Goal: Information Seeking & Learning: Learn about a topic

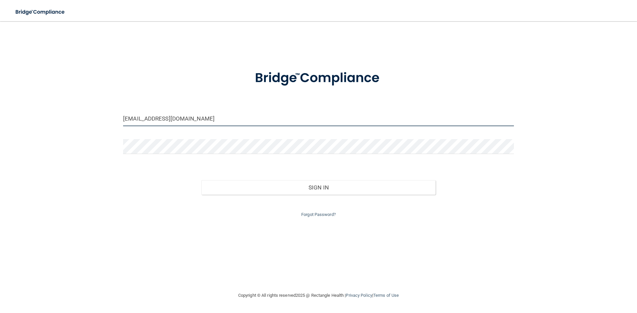
click at [191, 119] on input "[EMAIL_ADDRESS][DOMAIN_NAME]" at bounding box center [318, 118] width 391 height 15
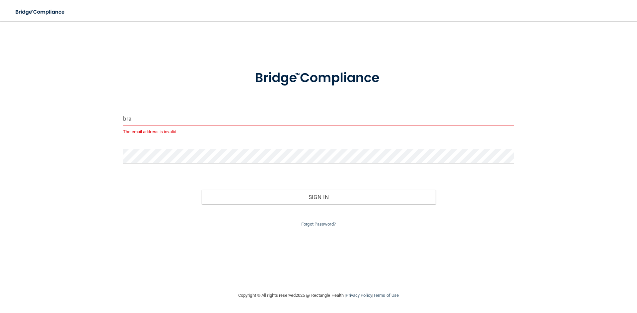
type input "[PERSON_NAME][EMAIL_ADDRESS][DOMAIN_NAME]"
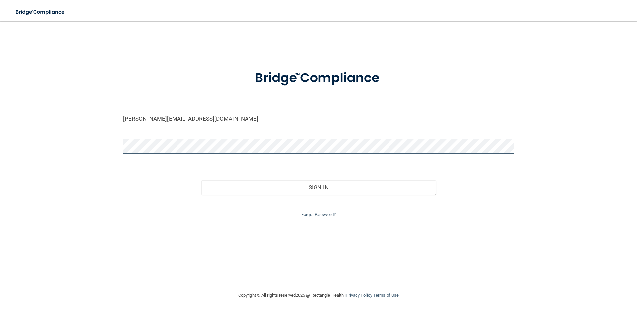
click at [201, 180] on button "Sign In" at bounding box center [318, 187] width 235 height 15
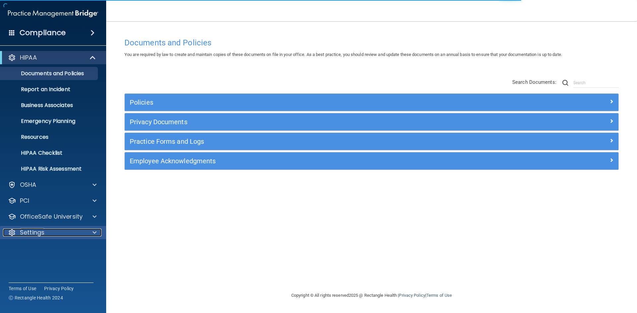
click at [97, 234] on div at bounding box center [93, 233] width 17 height 8
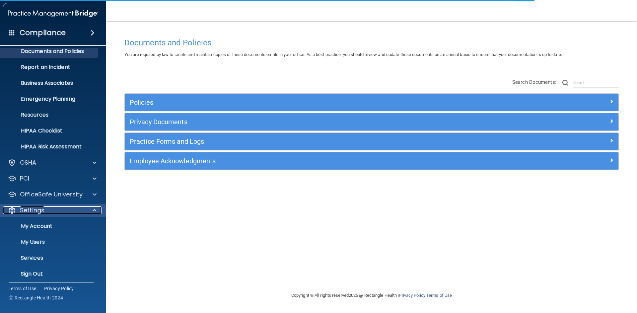
scroll to position [26, 0]
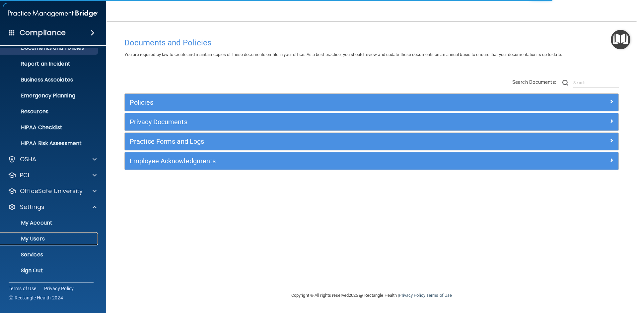
click at [42, 239] on p "My Users" at bounding box center [49, 239] width 91 height 7
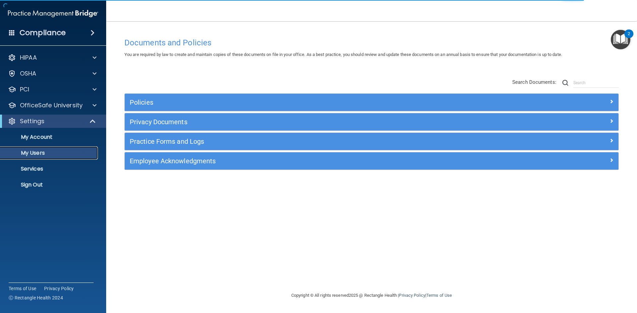
select select "20"
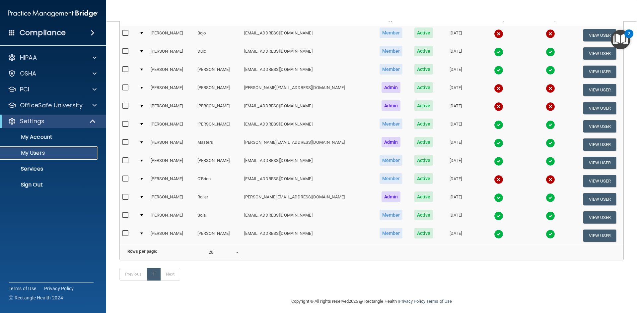
scroll to position [90, 0]
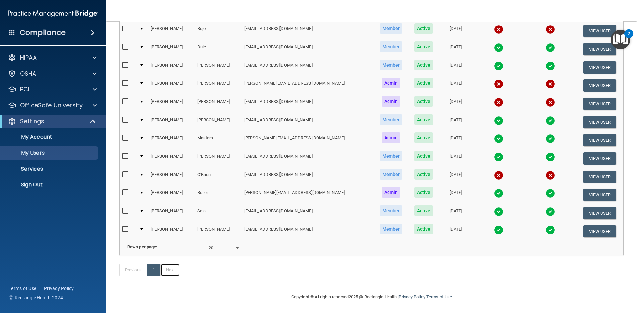
click at [170, 273] on link "Next" at bounding box center [170, 270] width 20 height 13
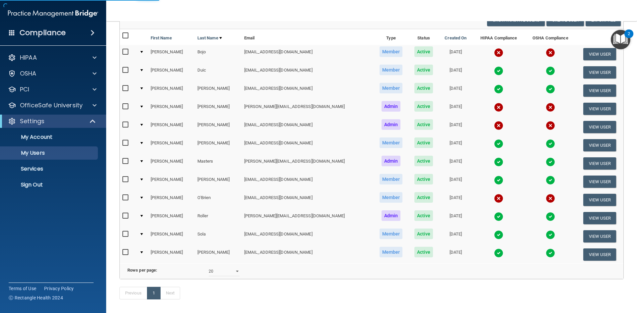
select select "20"
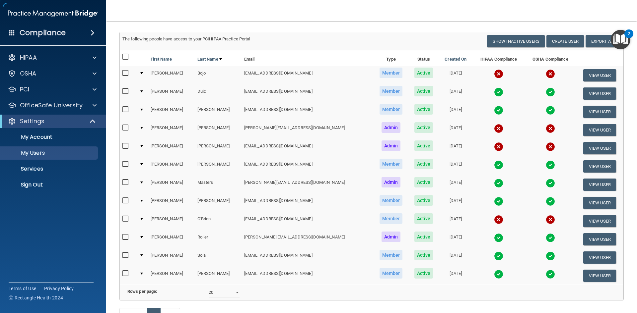
scroll to position [23, 0]
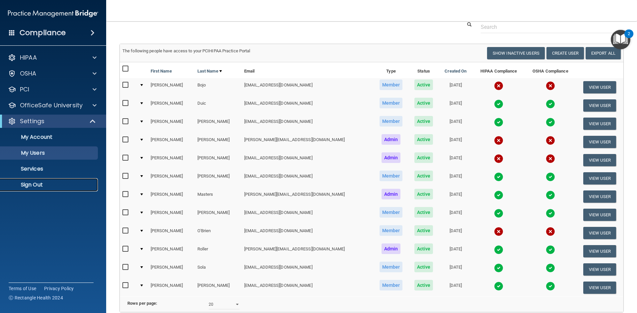
click at [30, 186] on p "Sign Out" at bounding box center [49, 185] width 91 height 7
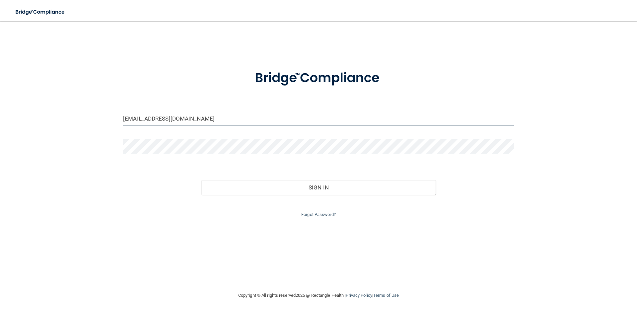
click at [197, 123] on input "[EMAIL_ADDRESS][DOMAIN_NAME]" at bounding box center [318, 118] width 391 height 15
click at [197, 122] on input "[EMAIL_ADDRESS][DOMAIN_NAME]" at bounding box center [318, 118] width 391 height 15
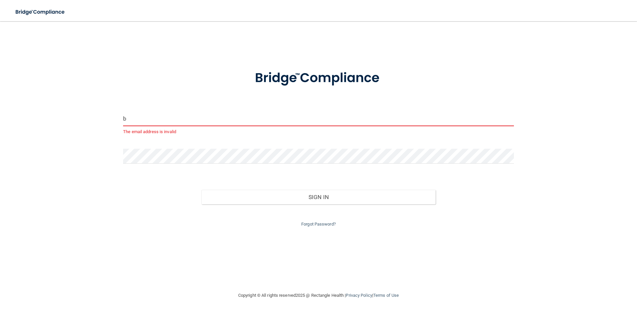
type input "[PERSON_NAME][EMAIL_ADDRESS][DOMAIN_NAME]"
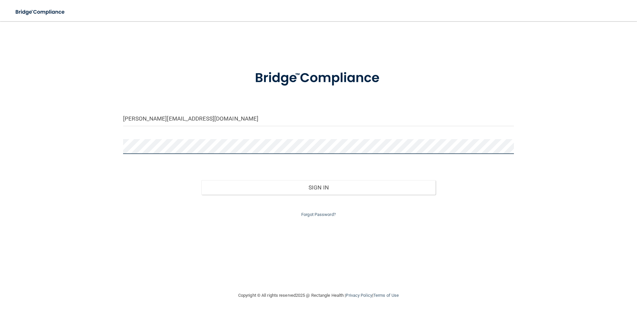
click at [201, 180] on button "Sign In" at bounding box center [318, 187] width 235 height 15
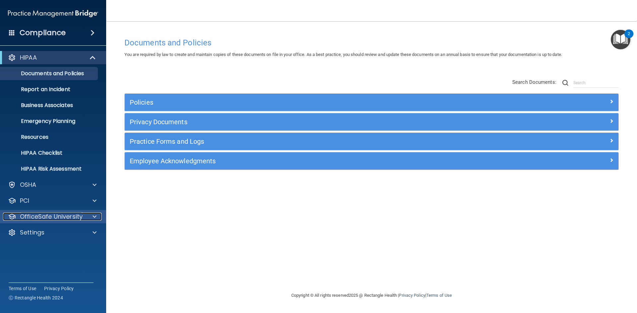
click at [99, 215] on div at bounding box center [93, 217] width 17 height 8
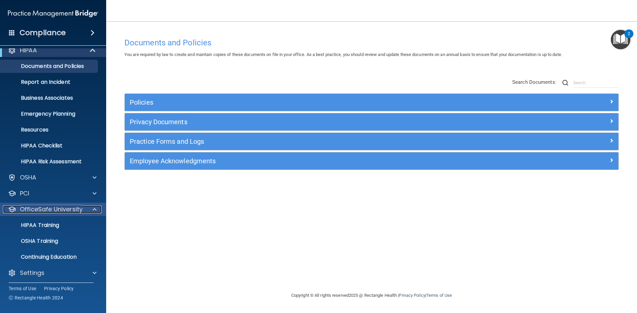
scroll to position [10, 0]
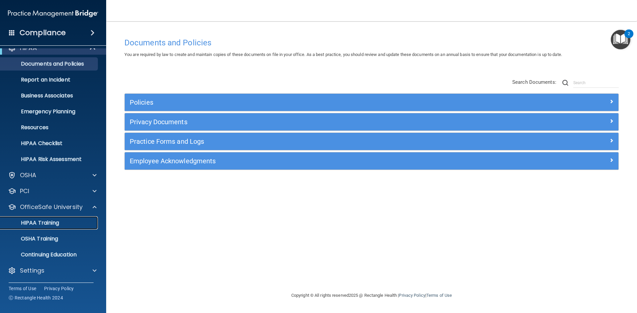
click at [50, 224] on p "HIPAA Training" at bounding box center [31, 223] width 55 height 7
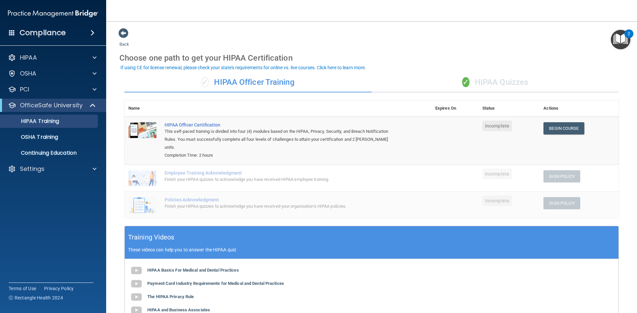
click at [519, 84] on div "✓ HIPAA Quizzes" at bounding box center [495, 83] width 247 height 20
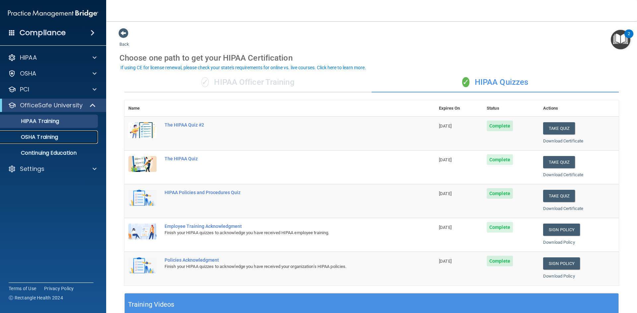
click at [40, 140] on p "OSHA Training" at bounding box center [31, 137] width 54 height 7
